Goal: Information Seeking & Learning: Understand process/instructions

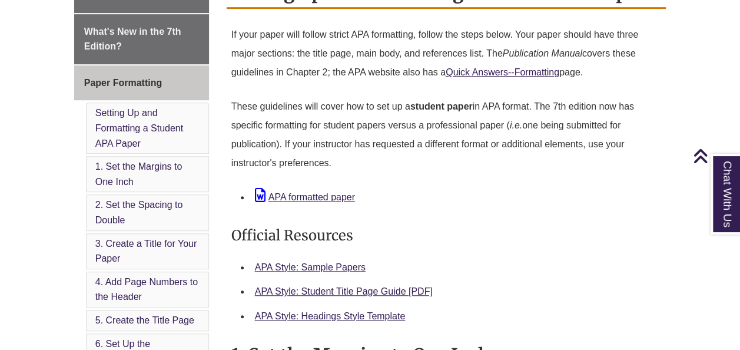
scroll to position [412, 0]
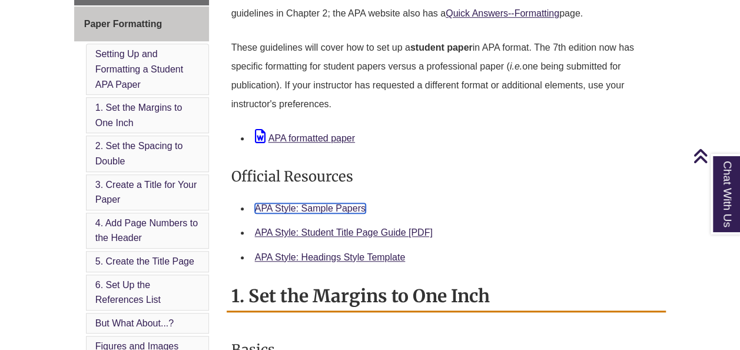
click at [306, 210] on link "APA Style: Sample Papers" at bounding box center [310, 208] width 111 height 10
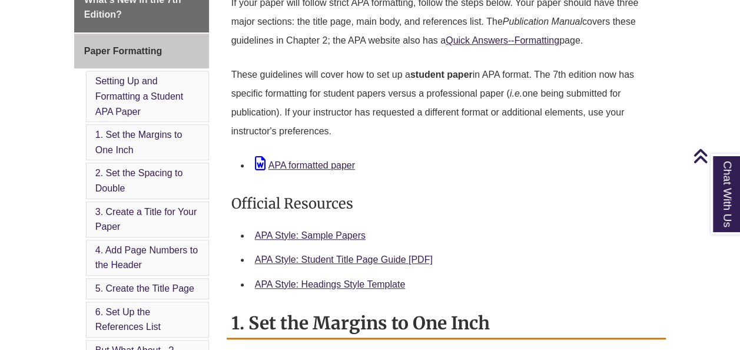
scroll to position [412, 0]
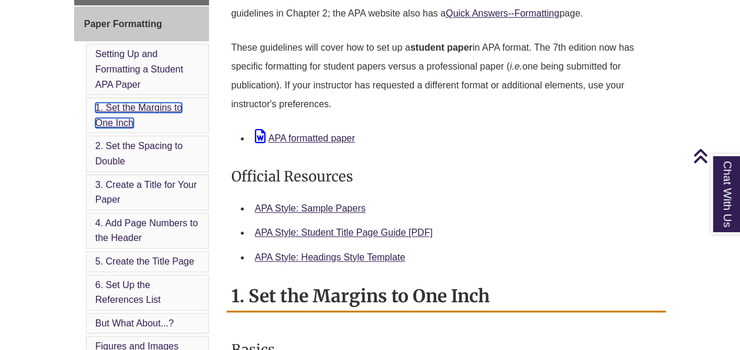
click at [124, 117] on link "1. Set the Margins to One Inch" at bounding box center [138, 114] width 87 height 25
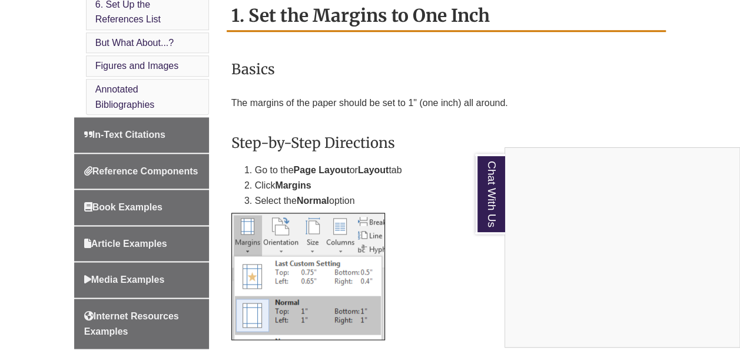
drag, startPoint x: 443, startPoint y: 278, endPoint x: 420, endPoint y: 275, distance: 23.7
click at [442, 278] on div "Chat With Us" at bounding box center [370, 175] width 740 height 350
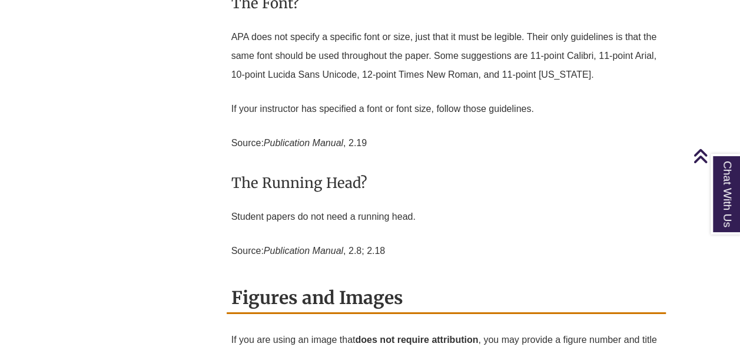
scroll to position [4049, 0]
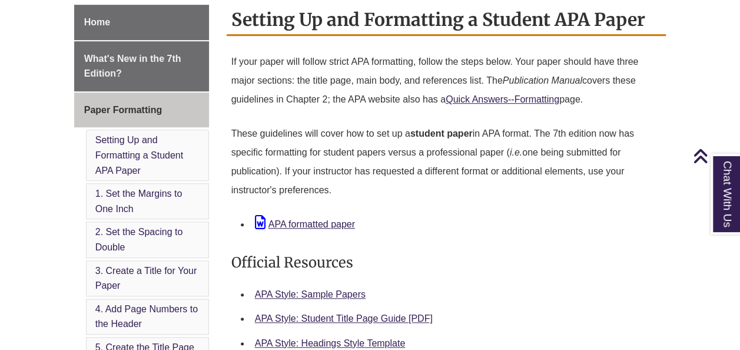
scroll to position [353, 0]
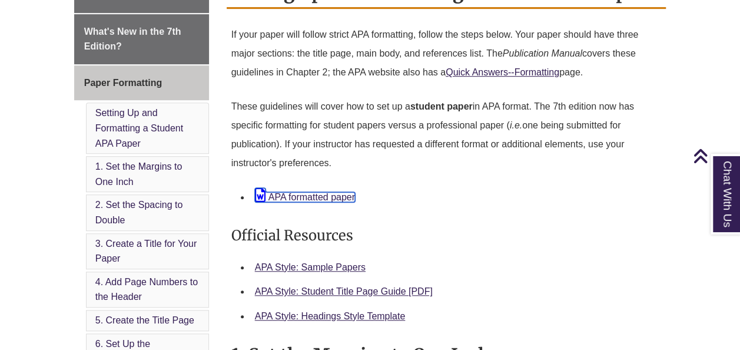
click at [326, 201] on link "APA formatted paper" at bounding box center [305, 197] width 100 height 10
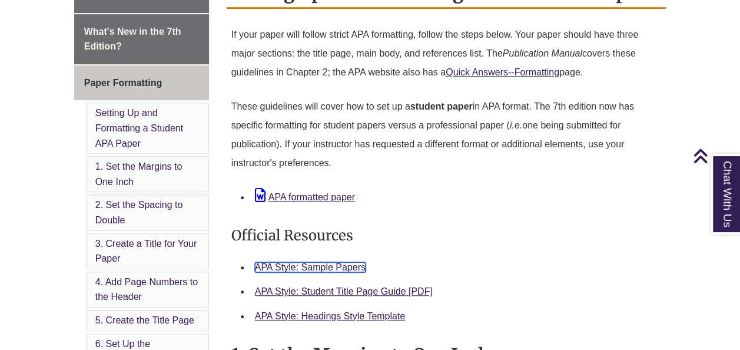
click at [342, 264] on link "APA Style: Sample Papers" at bounding box center [310, 267] width 111 height 10
